Goal: Download file/media: Obtain resource

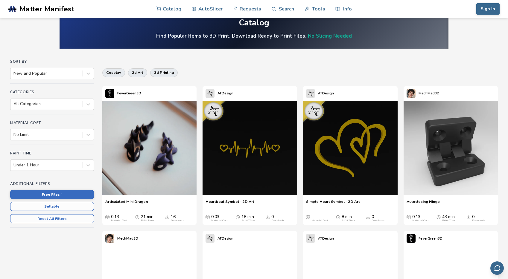
scroll to position [12, 0]
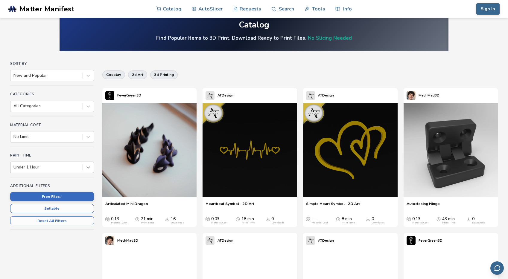
click at [86, 169] on icon at bounding box center [88, 168] width 6 height 6
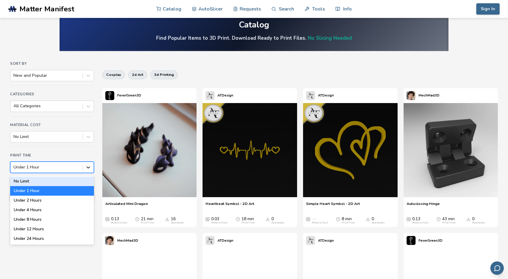
click at [87, 168] on icon at bounding box center [88, 168] width 6 height 6
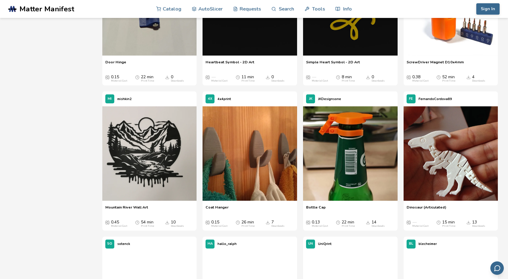
scroll to position [333, 0]
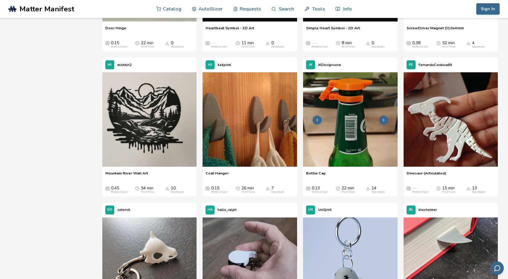
click at [381, 122] on icon at bounding box center [383, 120] width 4 height 4
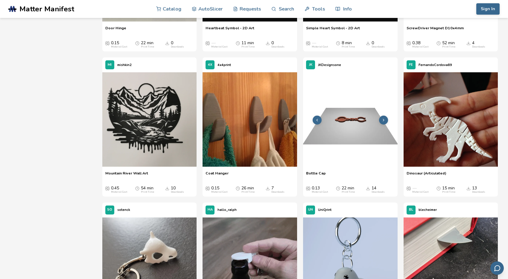
click at [382, 121] on icon at bounding box center [383, 120] width 4 height 4
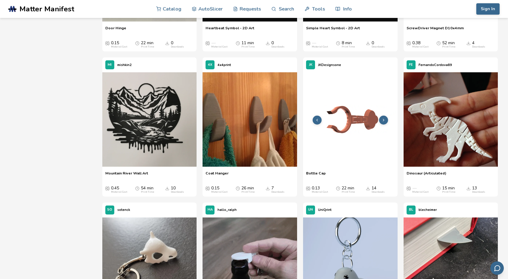
click at [315, 120] on icon at bounding box center [317, 120] width 4 height 4
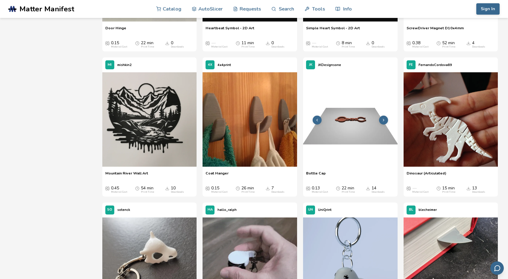
click at [315, 120] on icon at bounding box center [317, 120] width 4 height 4
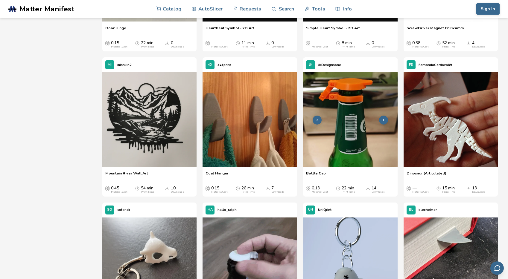
click at [315, 120] on icon at bounding box center [317, 120] width 4 height 4
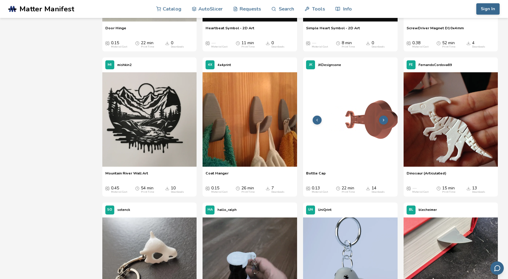
click at [315, 120] on icon at bounding box center [317, 120] width 4 height 4
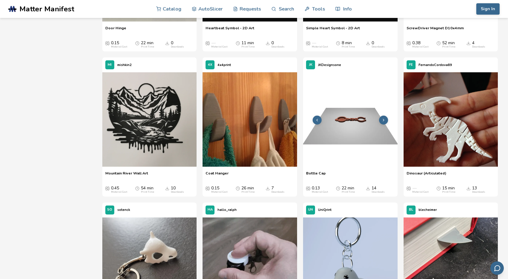
click at [315, 120] on icon at bounding box center [317, 120] width 4 height 4
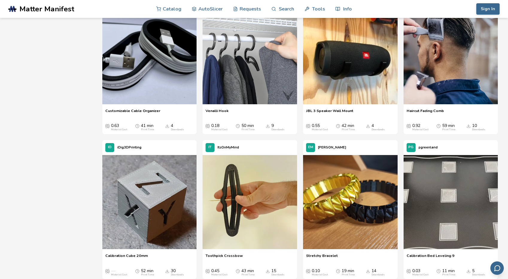
scroll to position [751, 0]
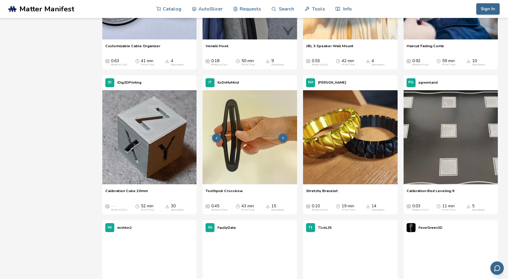
click at [283, 136] on icon at bounding box center [283, 138] width 4 height 4
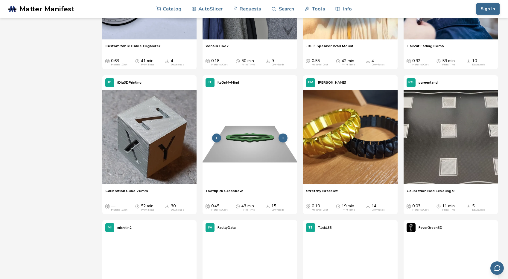
click at [283, 136] on icon at bounding box center [283, 138] width 4 height 4
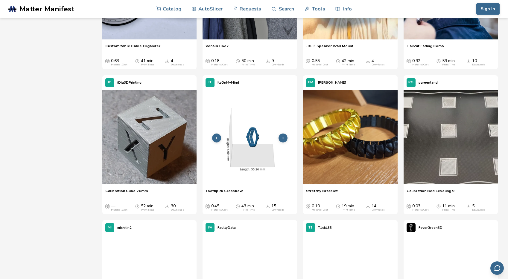
click at [283, 136] on icon at bounding box center [283, 138] width 4 height 4
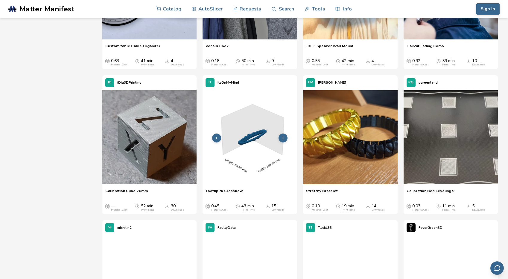
click at [283, 136] on icon at bounding box center [283, 138] width 4 height 4
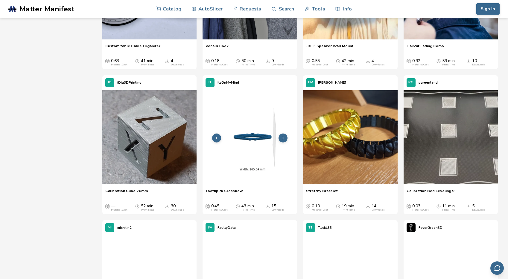
click at [283, 136] on icon at bounding box center [283, 138] width 4 height 4
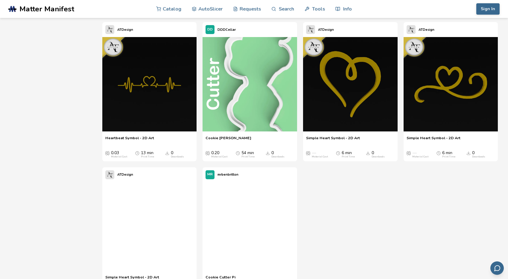
scroll to position [3560, 0]
